Goal: Task Accomplishment & Management: Manage account settings

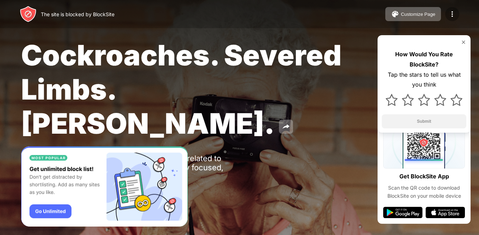
click at [452, 13] on img at bounding box center [452, 14] width 8 height 8
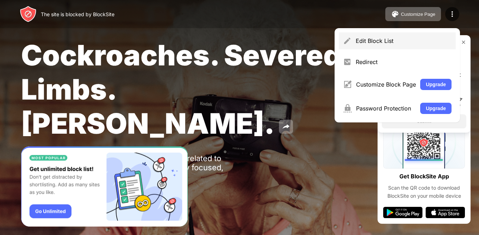
click at [387, 41] on div "Edit Block List" at bounding box center [403, 40] width 96 height 7
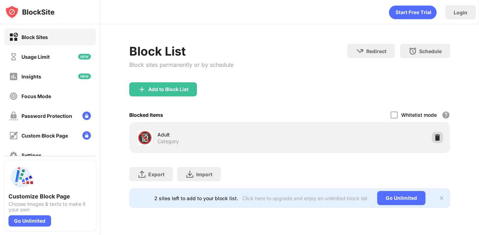
click at [438, 138] on img at bounding box center [436, 137] width 7 height 7
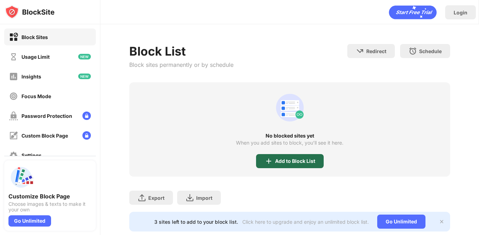
click at [287, 163] on div "Add to Block List" at bounding box center [295, 161] width 40 height 6
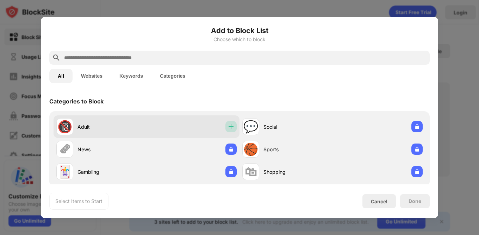
click at [232, 129] on img at bounding box center [230, 126] width 7 height 7
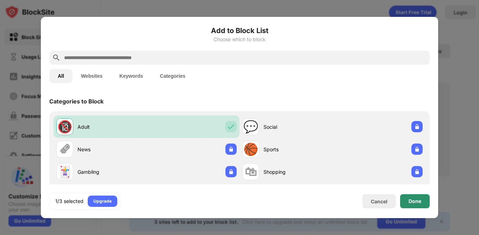
click at [416, 203] on div "Done" at bounding box center [414, 201] width 13 height 6
